Goal: Information Seeking & Learning: Learn about a topic

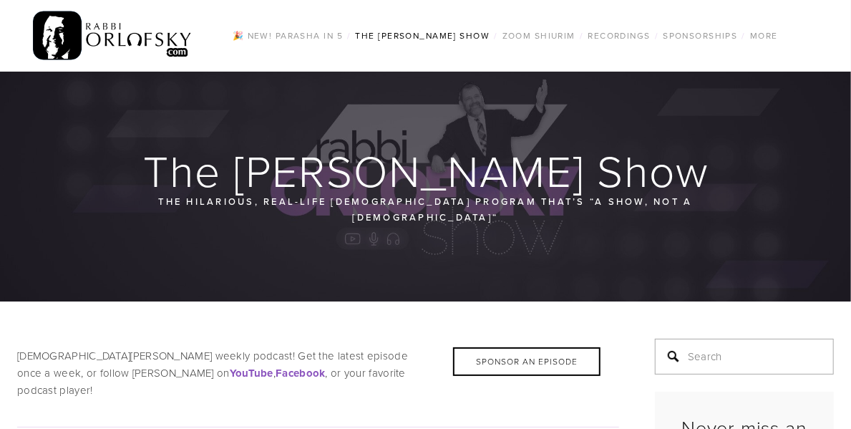
click at [713, 351] on input "Search" at bounding box center [744, 357] width 179 height 36
type input "waterbury"
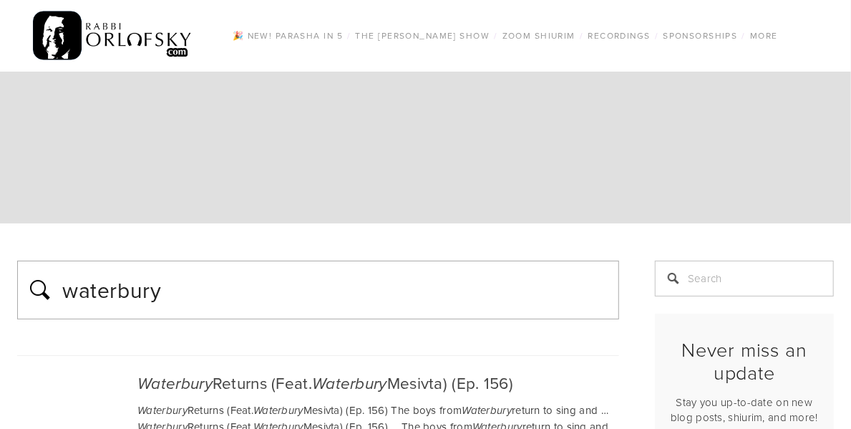
click at [631, 181] on div at bounding box center [425, 148] width 851 height 152
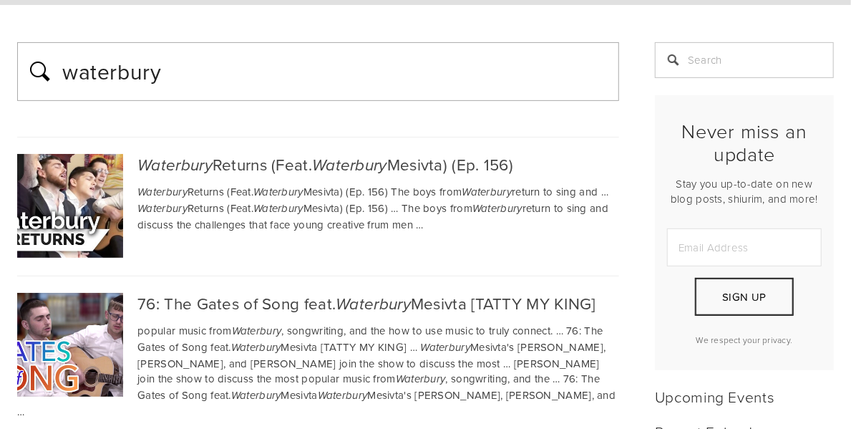
scroll to position [220, 0]
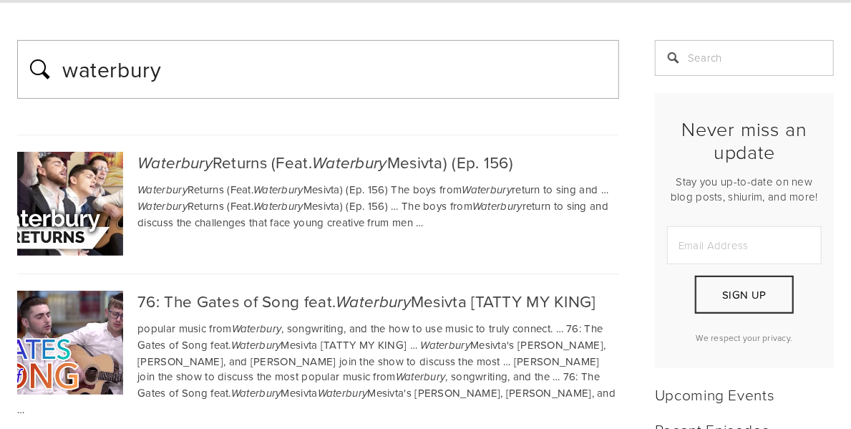
click at [173, 162] on em "Waterbury" at bounding box center [174, 163] width 75 height 19
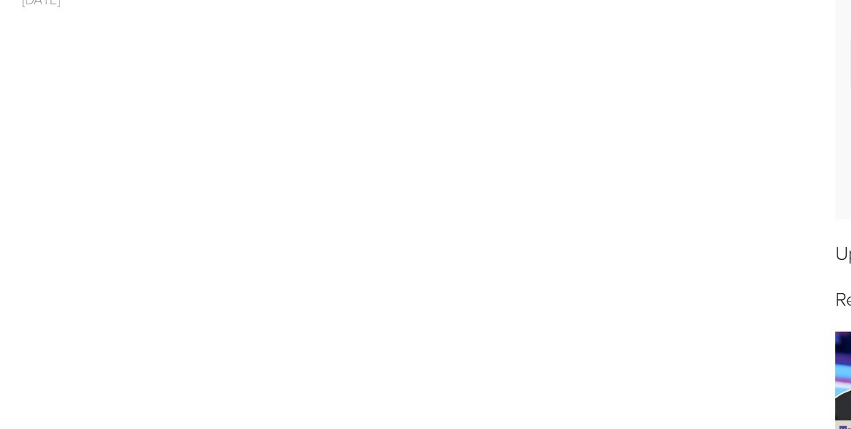
scroll to position [452, 0]
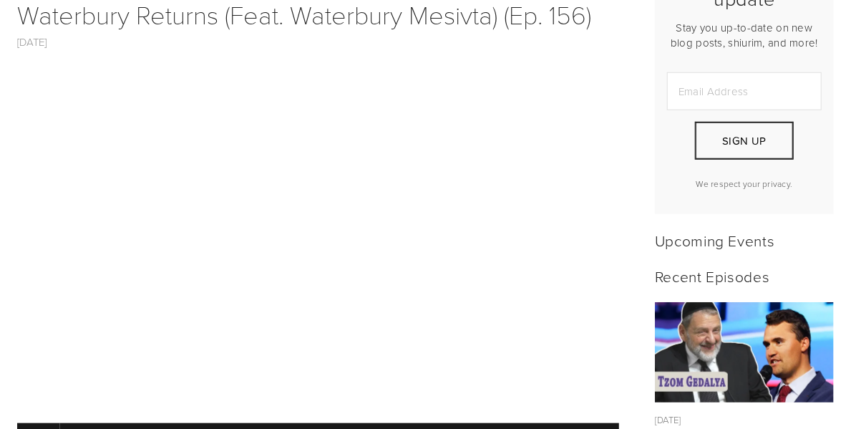
click at [643, 146] on div "Never miss an update Stay you up-to-date on new blog posts, shiurim, and more! …" at bounding box center [744, 77] width 203 height 292
click at [14, 236] on div at bounding box center [318, 241] width 626 height 347
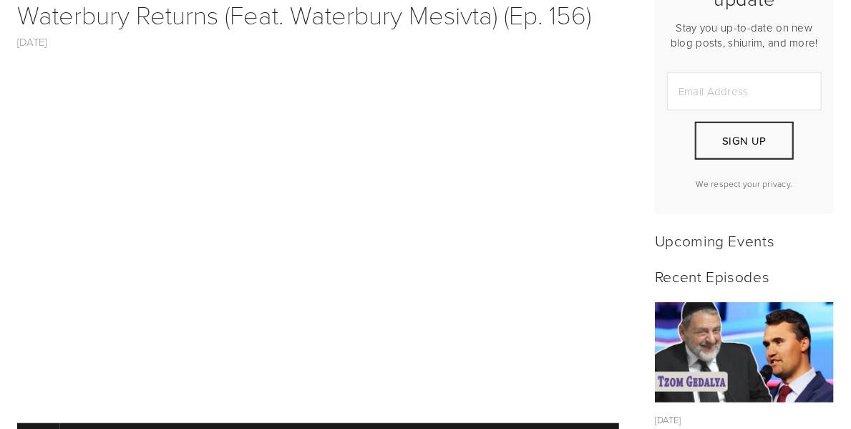
click at [14, 236] on div at bounding box center [318, 241] width 626 height 347
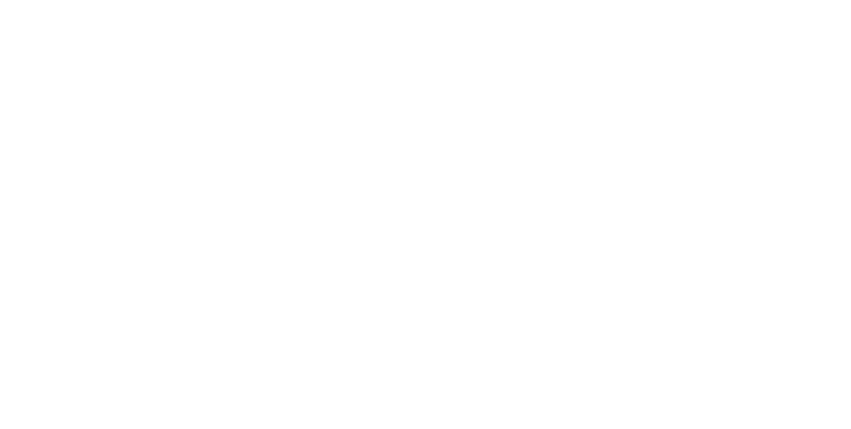
scroll to position [443, 0]
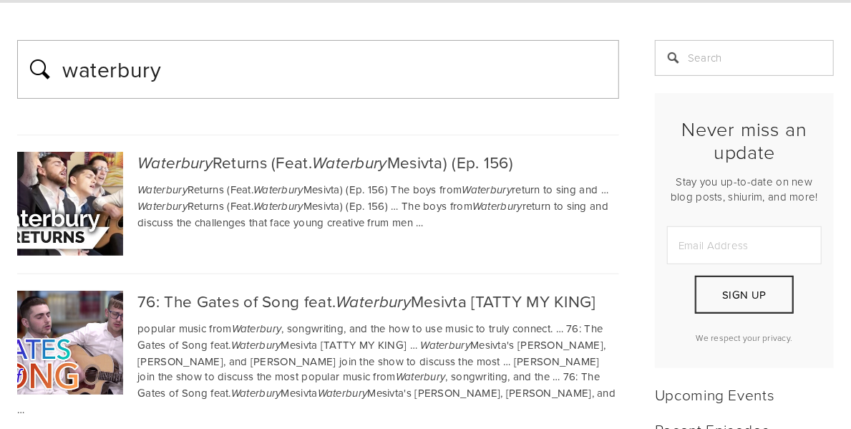
click at [206, 292] on div "76: The Gates of Song feat. Waterbury Mesivta [TATTY MY KING]" at bounding box center [318, 302] width 602 height 22
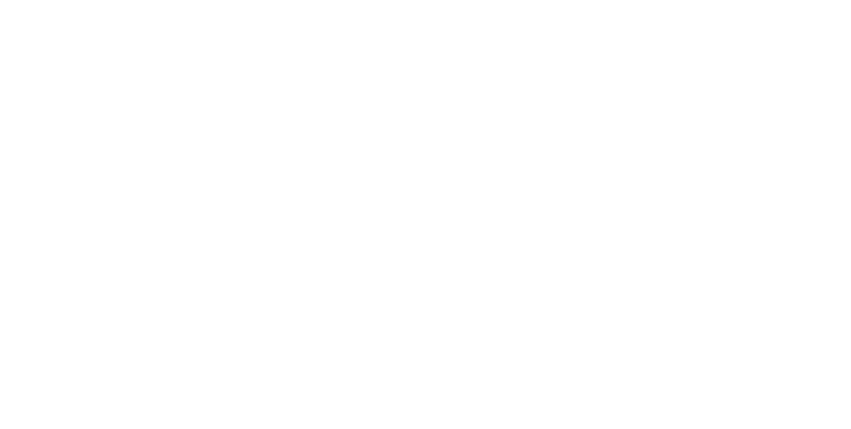
scroll to position [480, 0]
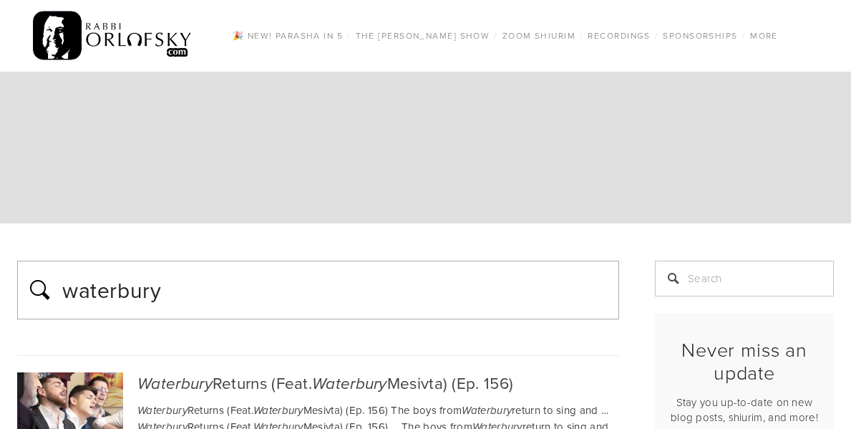
scroll to position [220, 0]
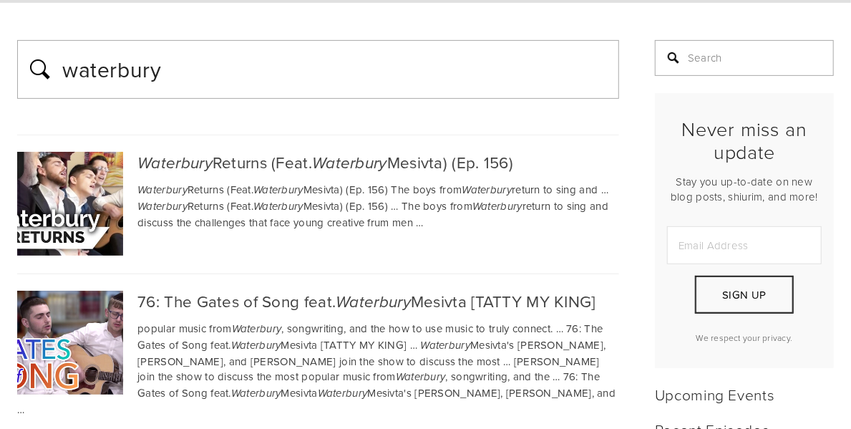
click at [735, 74] on input "Search" at bounding box center [744, 58] width 179 height 36
type input "son"
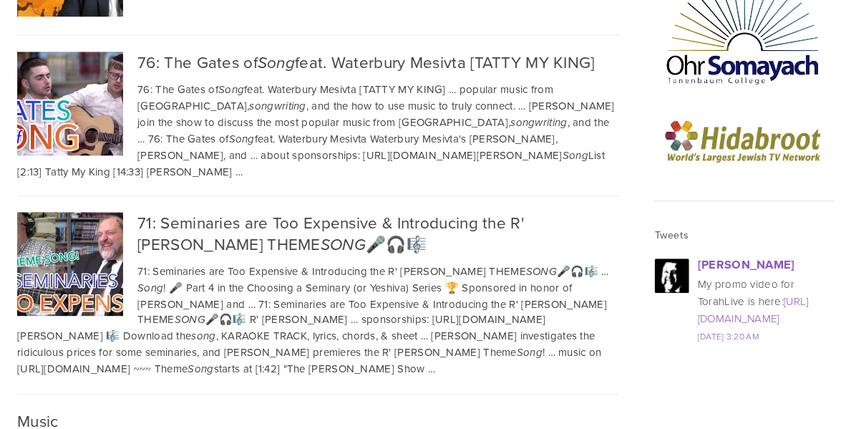
scroll to position [1812, 0]
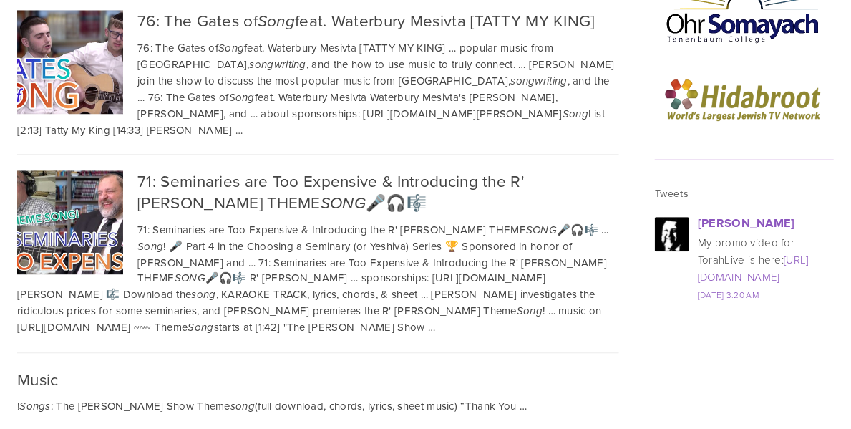
click at [90, 172] on img at bounding box center [68, 222] width 185 height 104
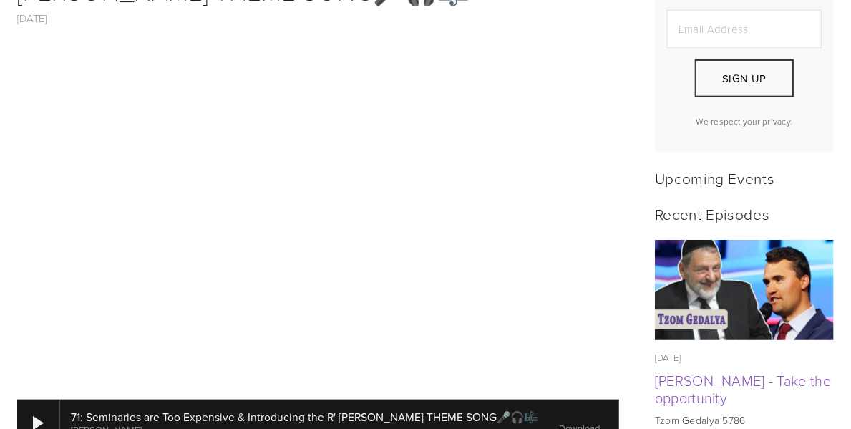
scroll to position [515, 0]
